Goal: Information Seeking & Learning: Learn about a topic

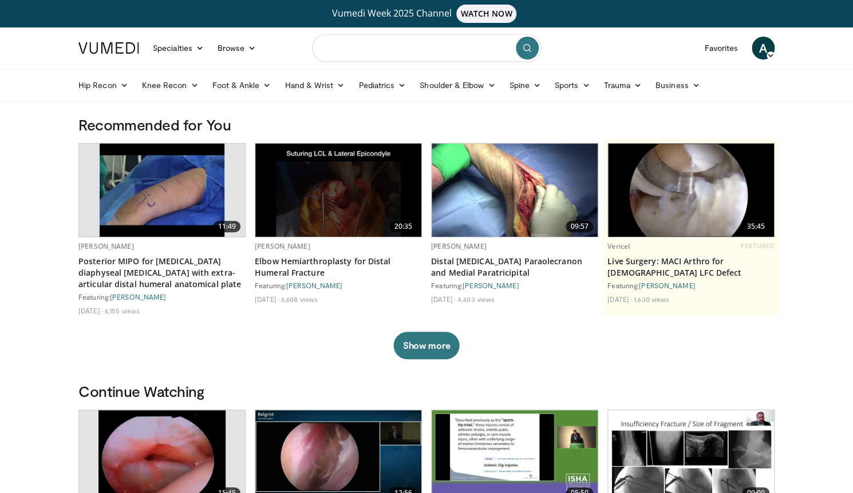
click at [362, 54] on input "Search topics, interventions" at bounding box center [426, 47] width 229 height 27
type input "**********"
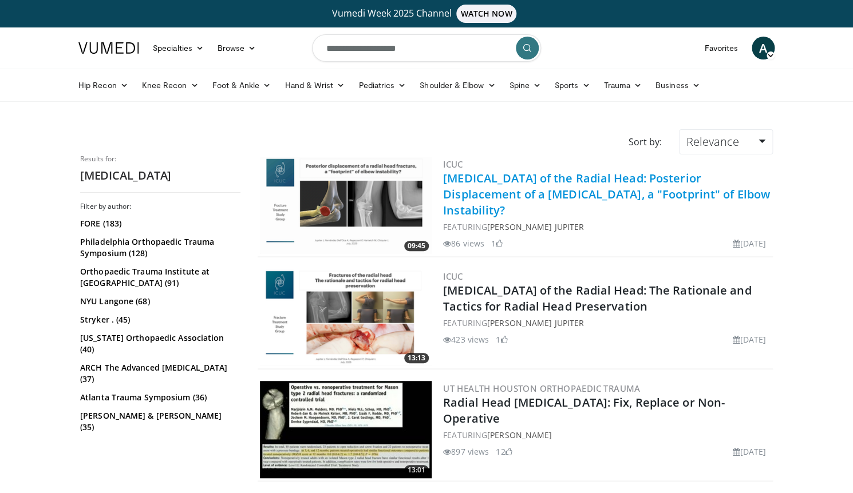
click at [506, 189] on link "Fractures of the Radial Head: Posterior Displacement of a Radial Head Fracture,…" at bounding box center [606, 195] width 327 height 48
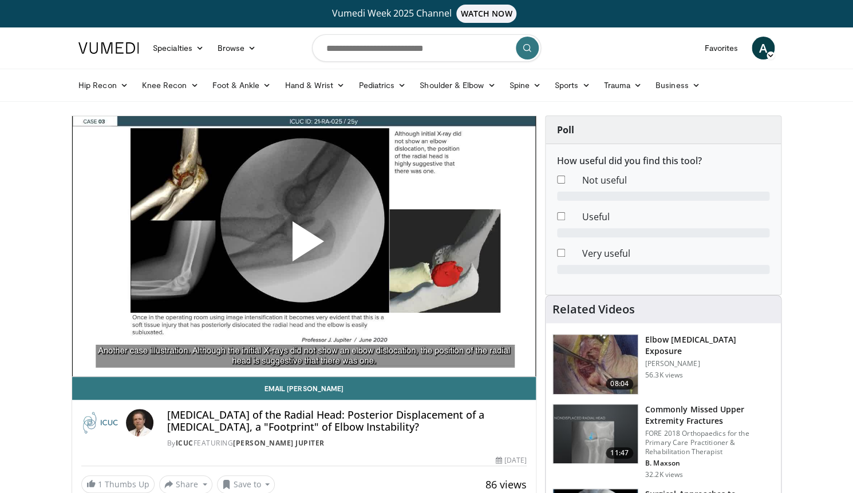
click at [304, 246] on span "Video Player" at bounding box center [304, 246] width 0 height 0
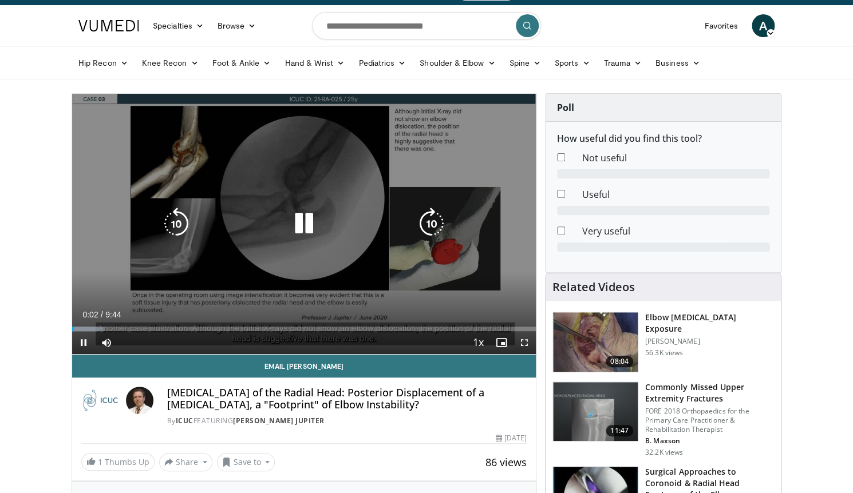
scroll to position [27, 0]
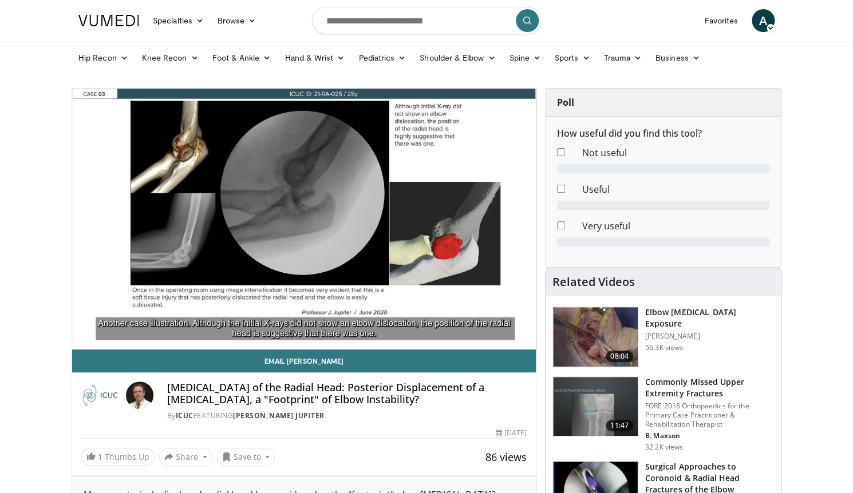
click at [714, 313] on h3 "Elbow [MEDICAL_DATA] Exposure" at bounding box center [709, 318] width 129 height 23
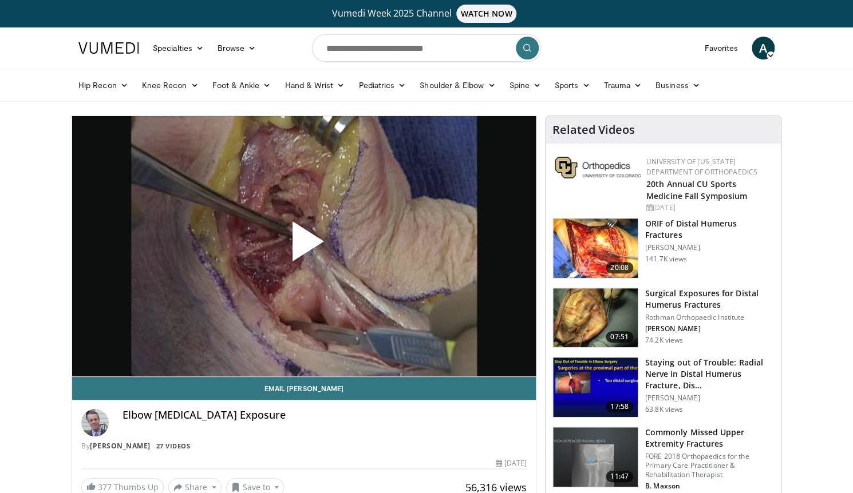
click at [304, 246] on span "Video Player" at bounding box center [304, 246] width 0 height 0
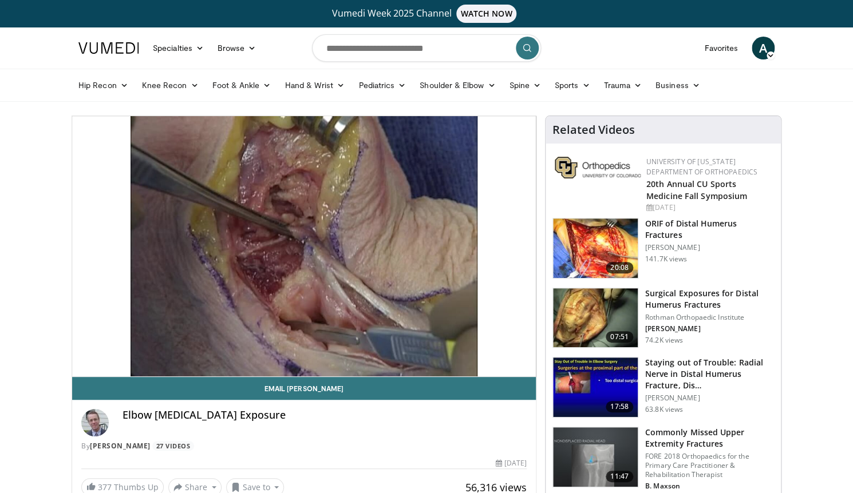
drag, startPoint x: 303, startPoint y: 244, endPoint x: 418, endPoint y: 278, distance: 119.9
click at [323, 252] on div "10 seconds Tap to unmute" at bounding box center [304, 246] width 464 height 260
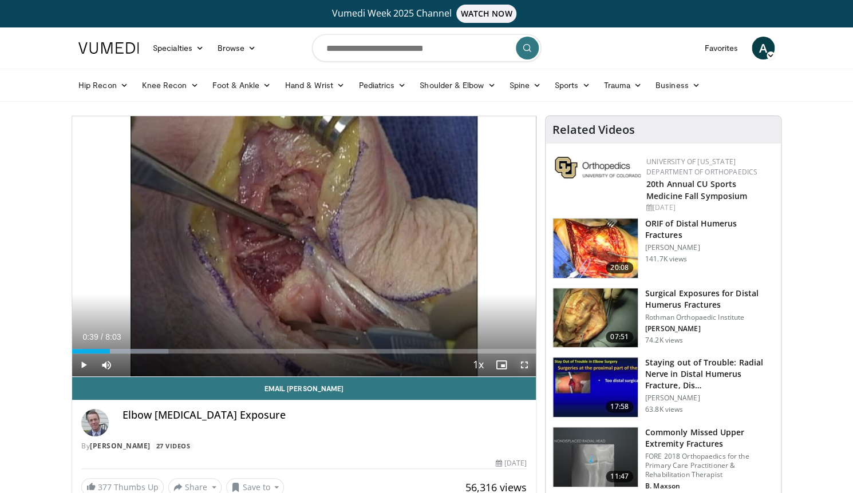
click at [519, 362] on span "Video Player" at bounding box center [524, 365] width 23 height 23
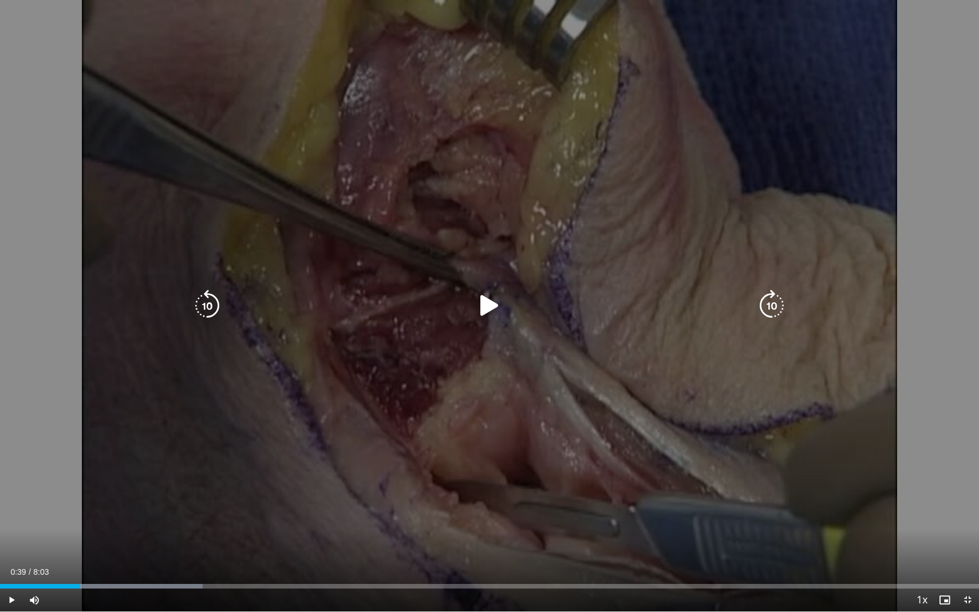
click at [440, 402] on div "10 seconds Tap to unmute" at bounding box center [489, 305] width 979 height 611
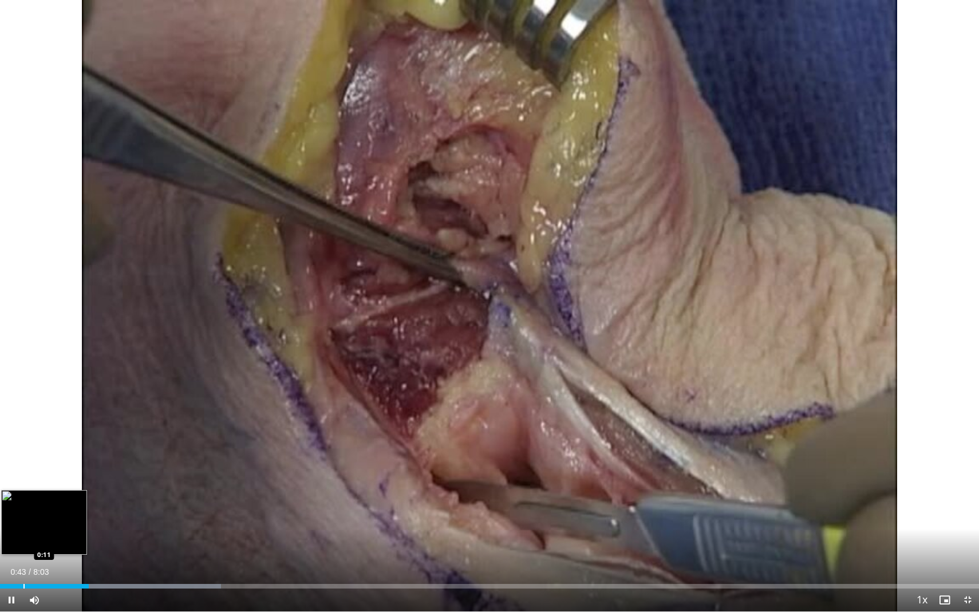
click at [23, 493] on div "Loaded : 22.57% 0:43 0:11" at bounding box center [489, 583] width 979 height 11
click at [16, 493] on div "0:16" at bounding box center [17, 586] width 34 height 5
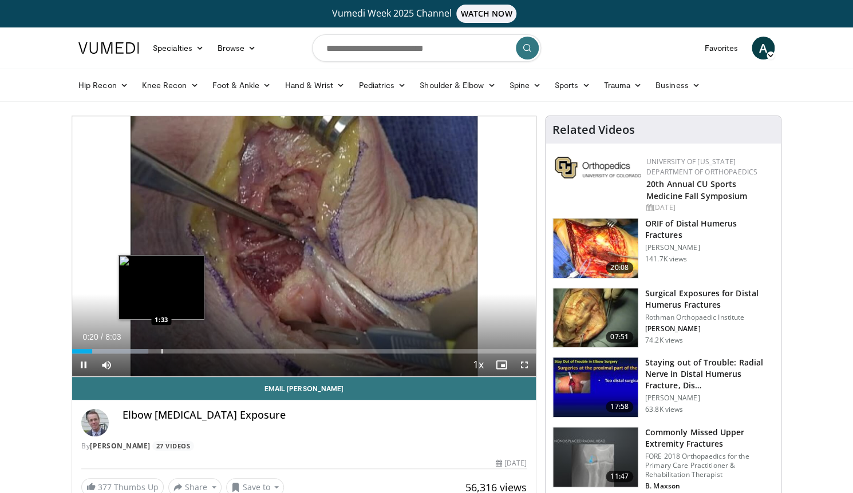
click at [163, 349] on div "Progress Bar" at bounding box center [161, 351] width 1 height 5
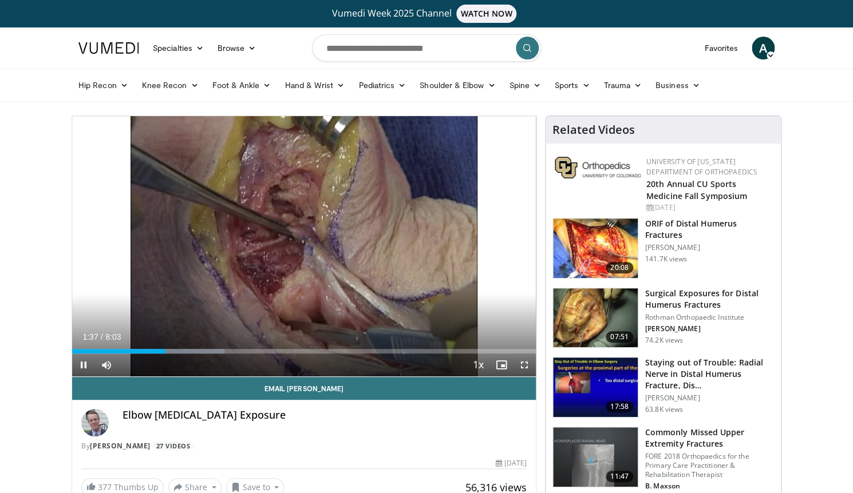
click at [217, 339] on div "Current Time 1:37 / Duration 8:03" at bounding box center [304, 337] width 464 height 10
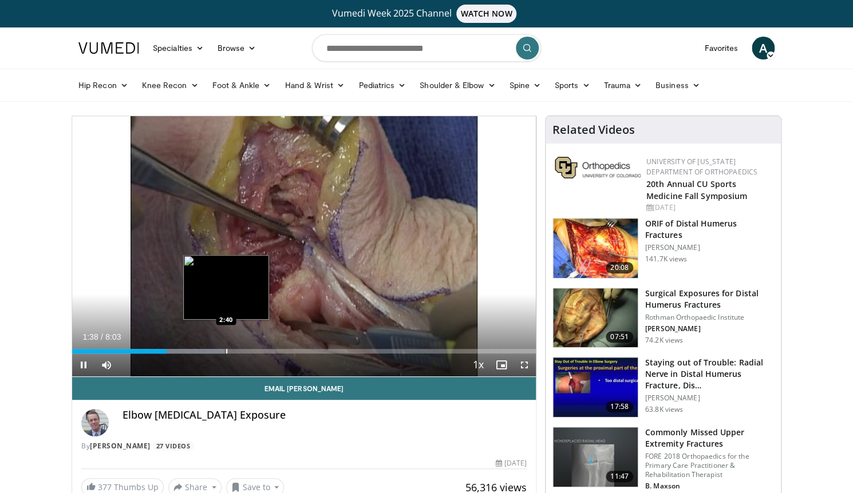
click at [226, 346] on div "Loaded : 32.84% 1:38 2:40" at bounding box center [304, 348] width 464 height 11
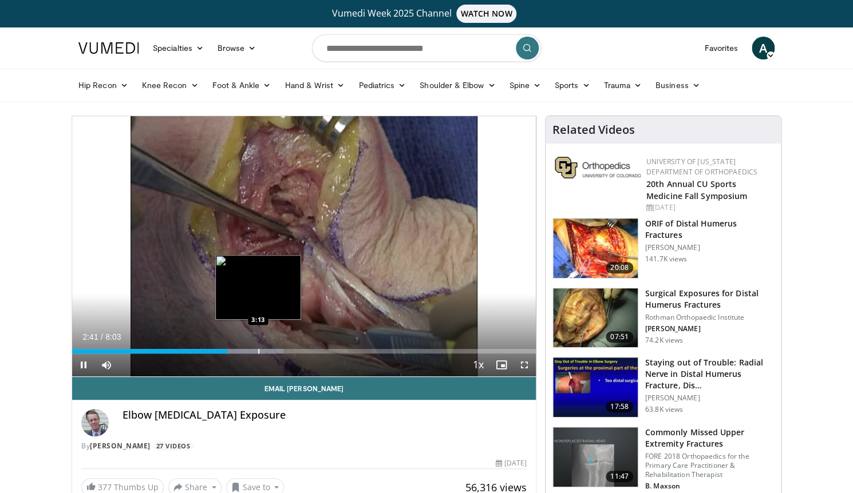
click at [258, 347] on div "Loaded : 45.58% 2:41 3:13" at bounding box center [304, 348] width 464 height 11
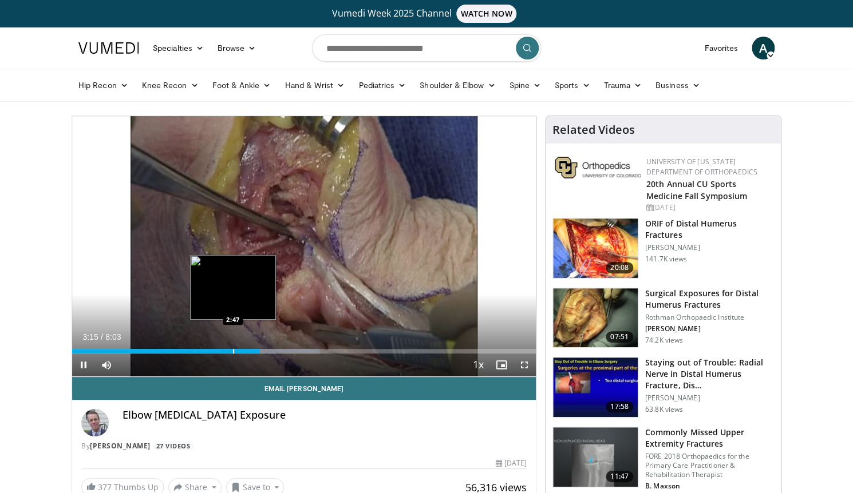
click at [233, 354] on div "3:15" at bounding box center [166, 351] width 188 height 5
click at [213, 351] on div "Progress Bar" at bounding box center [213, 351] width 1 height 5
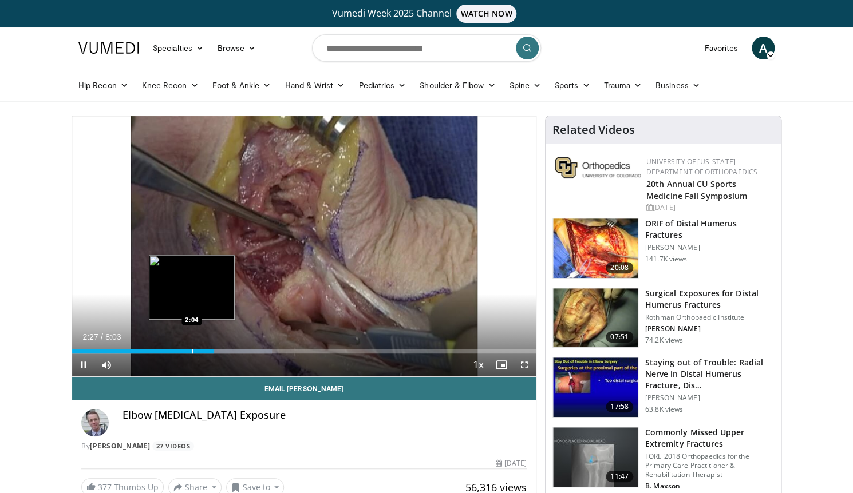
click at [192, 353] on div "Progress Bar" at bounding box center [192, 351] width 1 height 5
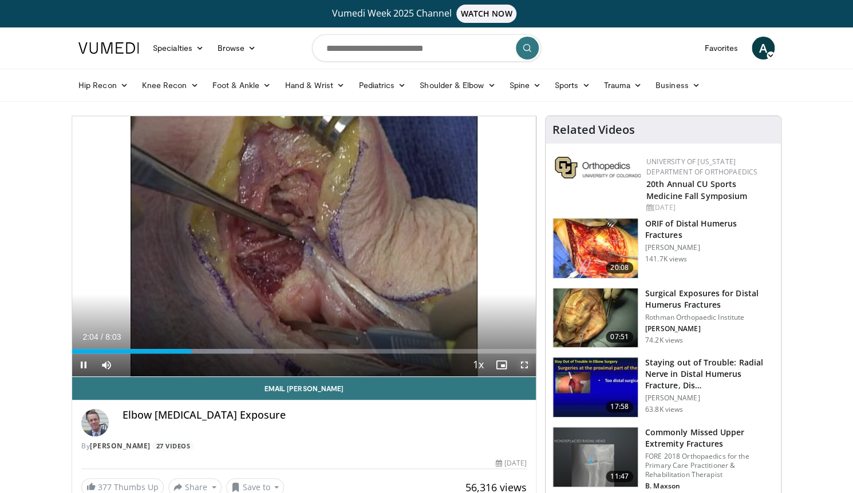
click at [524, 359] on span "Video Player" at bounding box center [524, 365] width 23 height 23
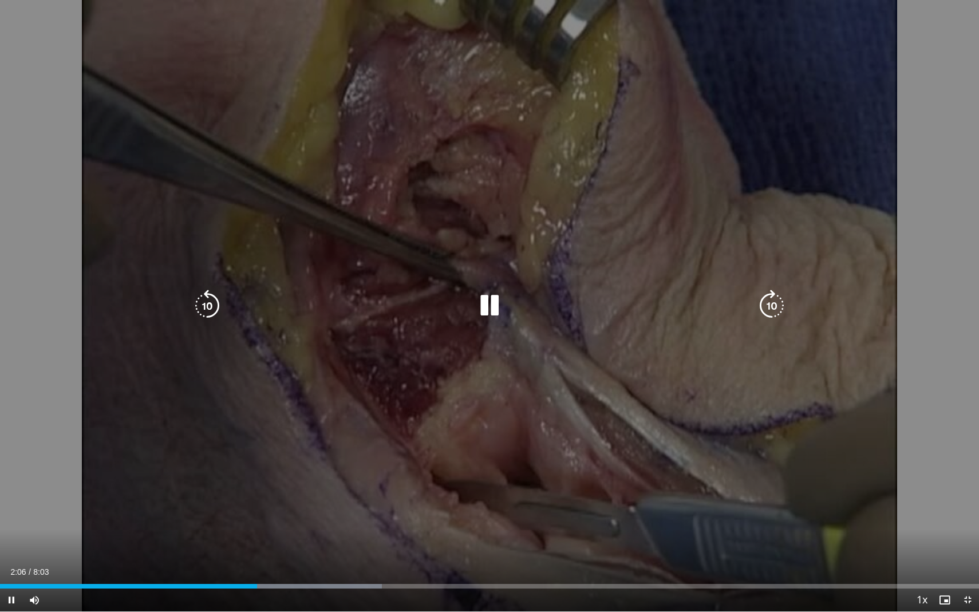
click at [614, 185] on div "10 seconds Tap to unmute" at bounding box center [489, 305] width 979 height 611
click at [541, 299] on div "Video Player" at bounding box center [489, 305] width 587 height 23
click at [513, 300] on div "Video Player" at bounding box center [489, 305] width 587 height 23
click at [485, 301] on icon "Video Player" at bounding box center [489, 306] width 32 height 32
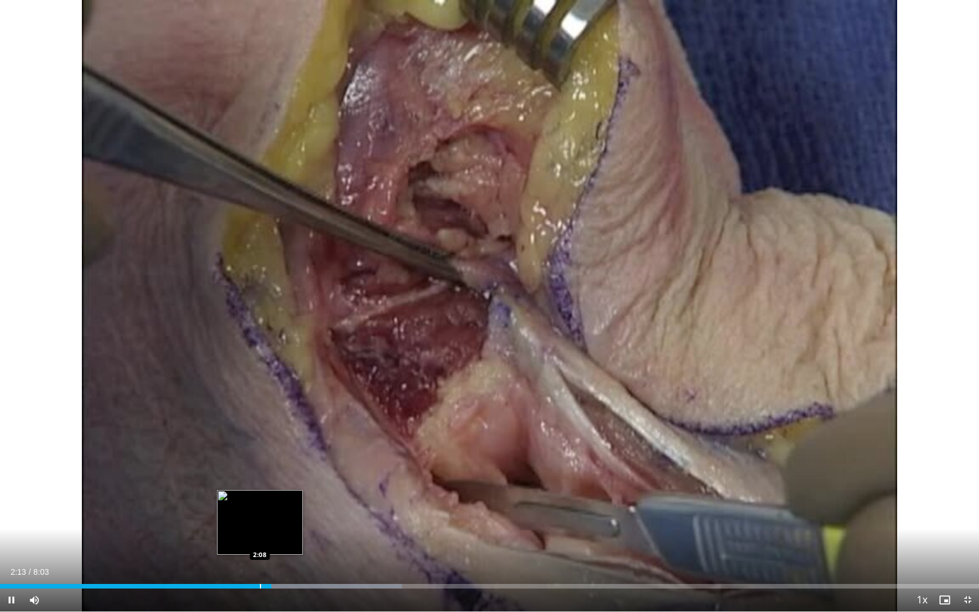
click at [259, 493] on div "2:13" at bounding box center [135, 586] width 271 height 5
click at [245, 493] on div "Progress Bar" at bounding box center [245, 586] width 1 height 5
click at [244, 493] on div "Loaded : 41.05% 2:00 2:00" at bounding box center [489, 583] width 979 height 11
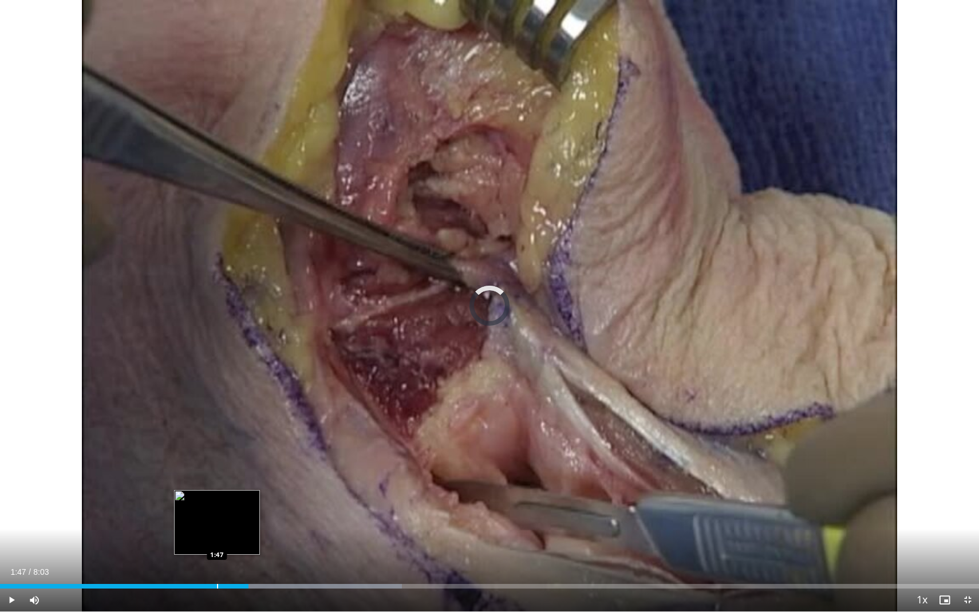
click at [217, 493] on div "Loaded : 41.05% 1:47 1:47" at bounding box center [489, 583] width 979 height 11
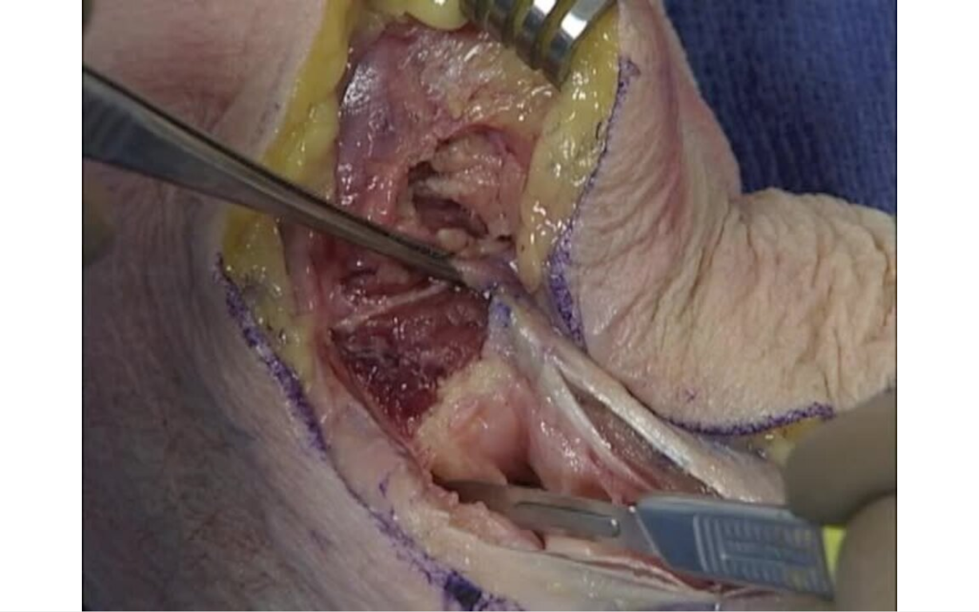
click at [221, 478] on div "10 seconds Tap to unmute" at bounding box center [489, 305] width 979 height 611
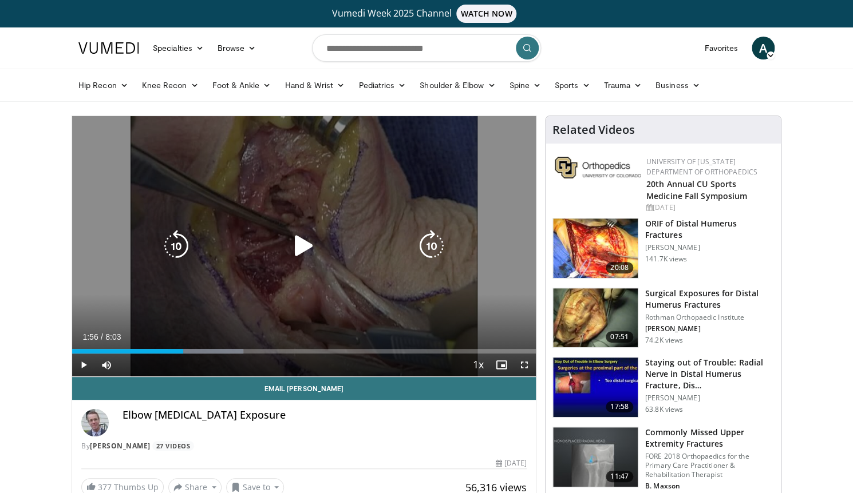
click at [298, 250] on icon "Video Player" at bounding box center [304, 246] width 32 height 32
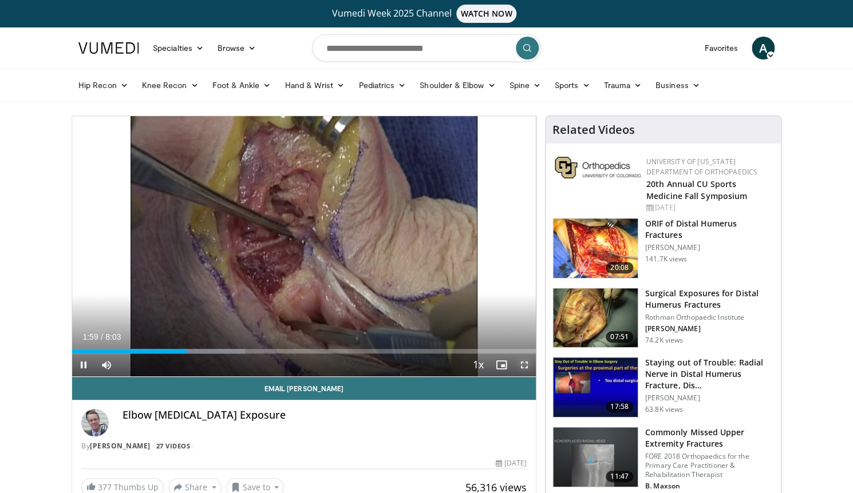
click at [524, 365] on span "Video Player" at bounding box center [524, 365] width 23 height 23
click at [85, 363] on span "Video Player" at bounding box center [83, 365] width 23 height 23
